Goal: Information Seeking & Learning: Check status

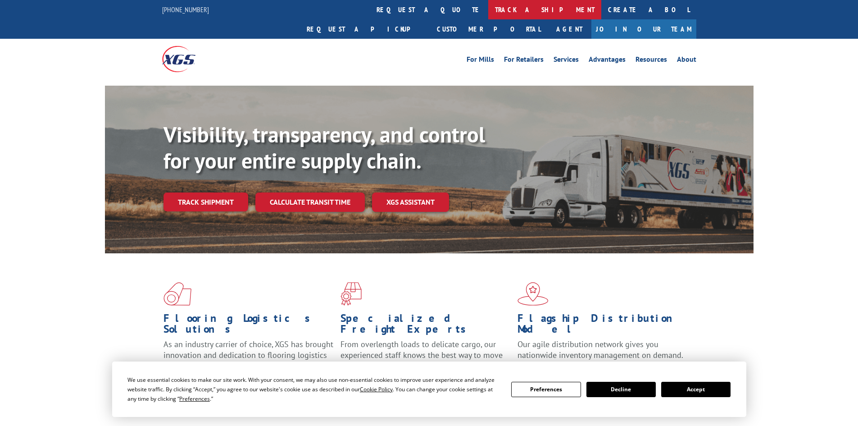
click at [488, 9] on link "track a shipment" at bounding box center [544, 9] width 113 height 19
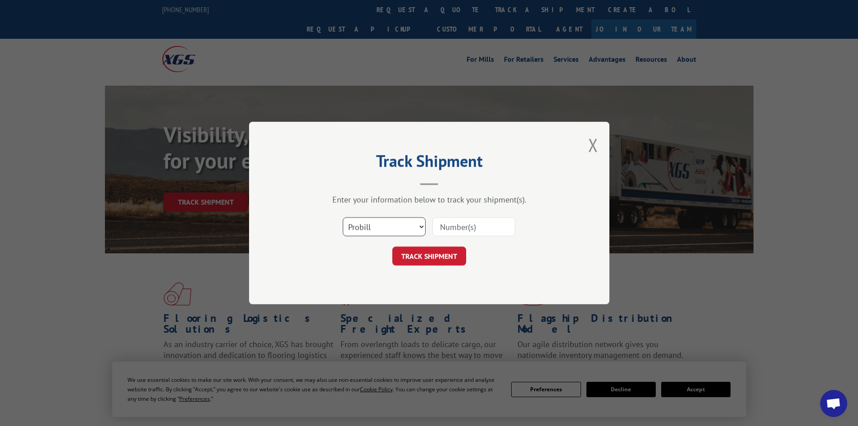
click at [378, 221] on select "Select category... Probill BOL PO" at bounding box center [384, 226] width 83 height 19
select select "bol"
click at [343, 217] on select "Select category... Probill BOL PO" at bounding box center [384, 226] width 83 height 19
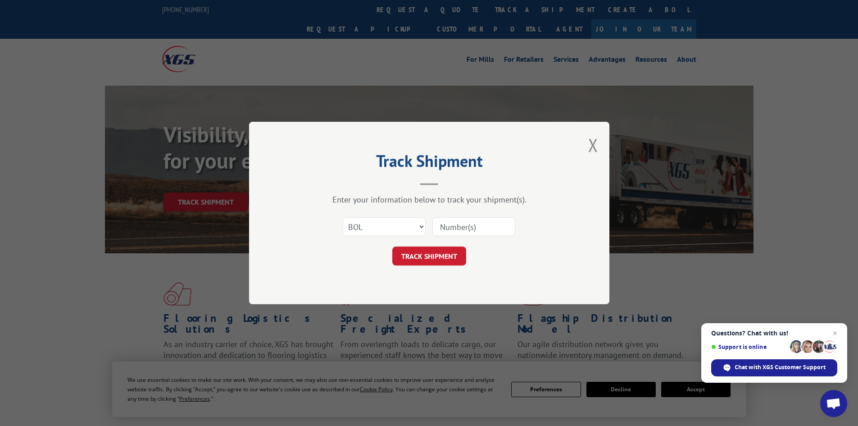
click at [454, 230] on input at bounding box center [473, 226] width 83 height 19
paste input "5675325"
type input "5675325"
click at [424, 254] on button "TRACK SHIPMENT" at bounding box center [429, 255] width 74 height 19
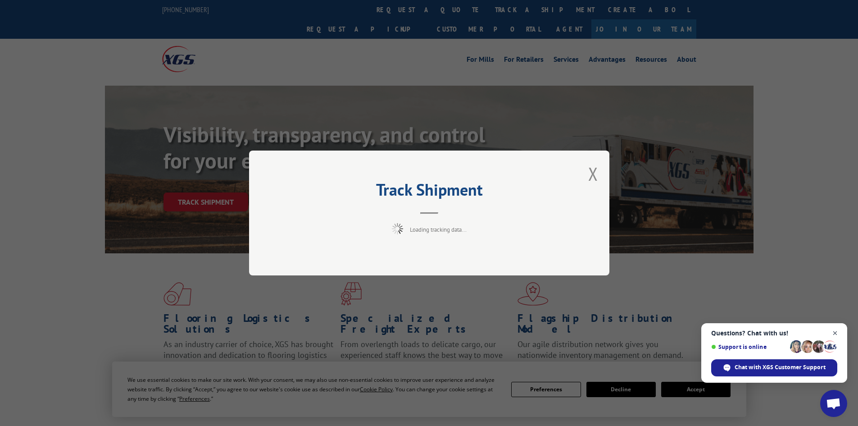
click at [833, 335] on span "Close chat" at bounding box center [834, 332] width 11 height 11
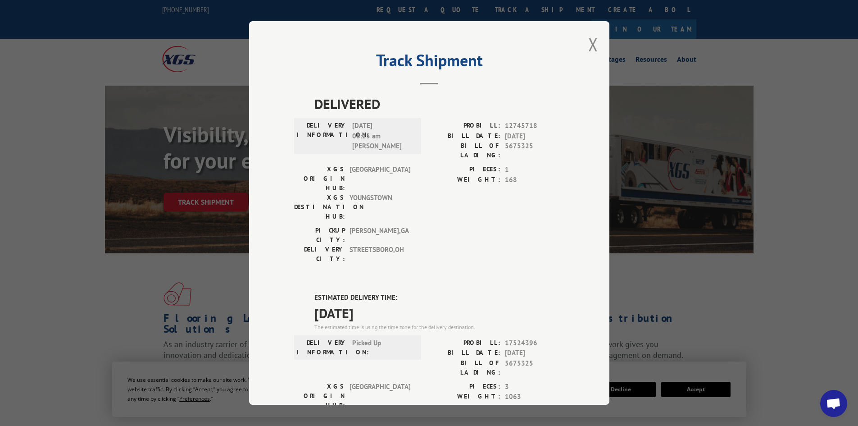
drag, startPoint x: 298, startPoint y: 244, endPoint x: 409, endPoint y: 263, distance: 112.9
copy div "ESTIMATED DELIVERY TIME: [DATE]"
